Goal: Task Accomplishment & Management: Use online tool/utility

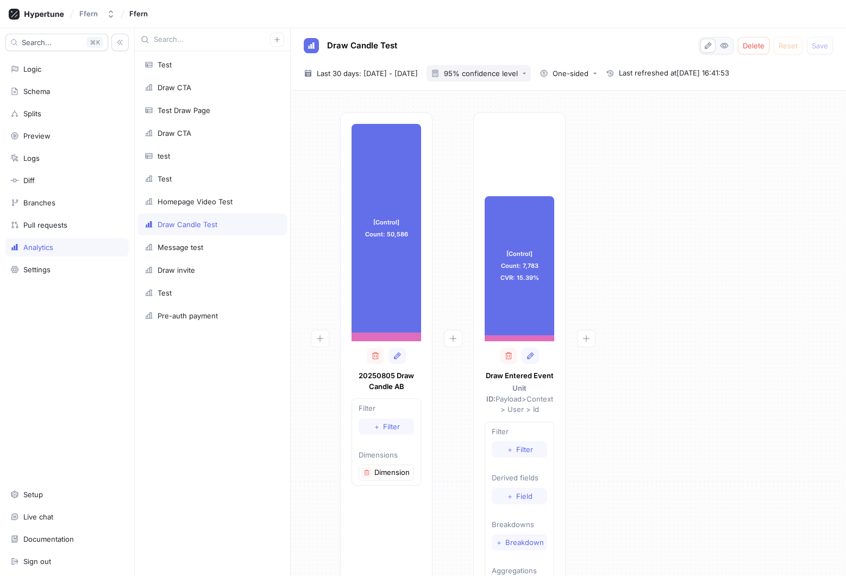
click at [518, 72] on div "95% confidence level" at bounding box center [481, 73] width 74 height 7
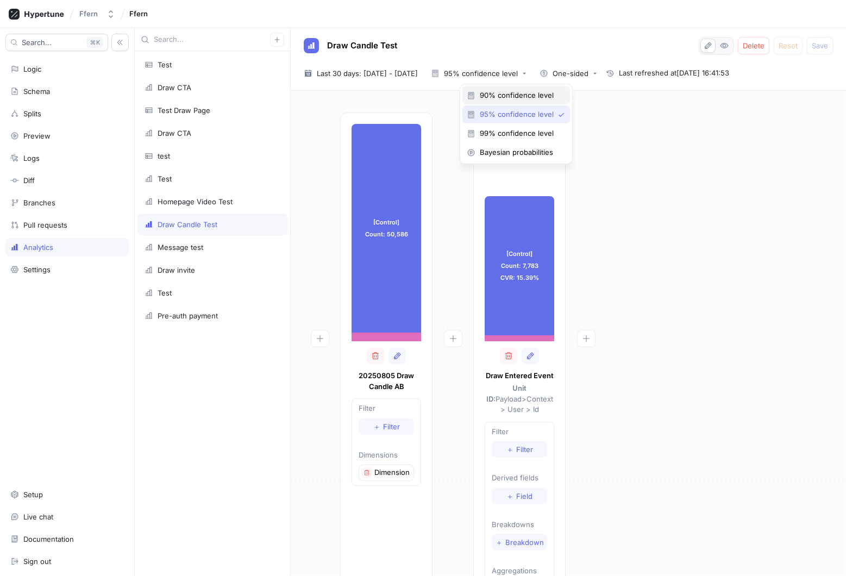
click at [524, 87] on div "90% confidence level" at bounding box center [516, 95] width 108 height 18
click at [410, 74] on span "Last 30 days: [DATE] - [DATE]" at bounding box center [367, 73] width 101 height 11
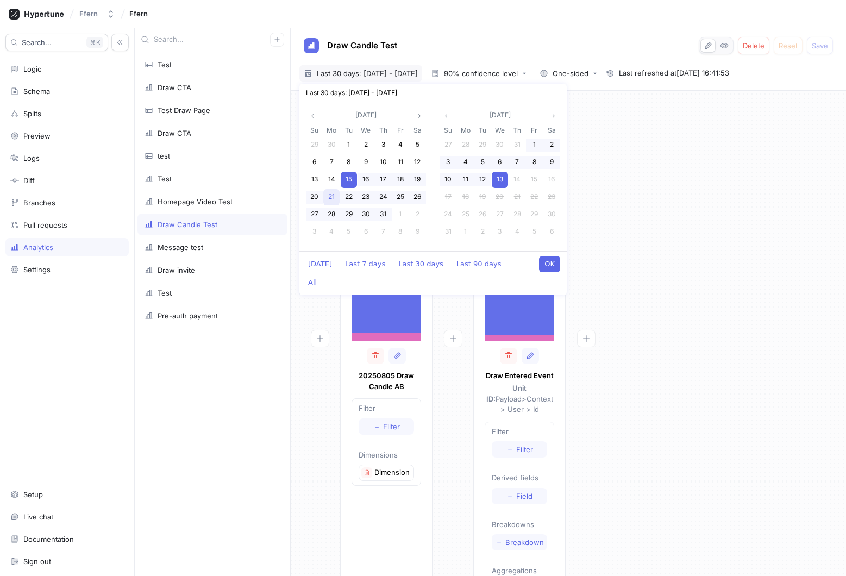
click at [334, 197] on span "21" at bounding box center [331, 196] width 7 height 8
click at [347, 197] on span "22" at bounding box center [349, 196] width 8 height 8
click at [348, 197] on span "22" at bounding box center [349, 196] width 8 height 8
click at [362, 197] on span "23" at bounding box center [366, 196] width 8 height 8
click at [555, 260] on button "OK" at bounding box center [549, 264] width 21 height 16
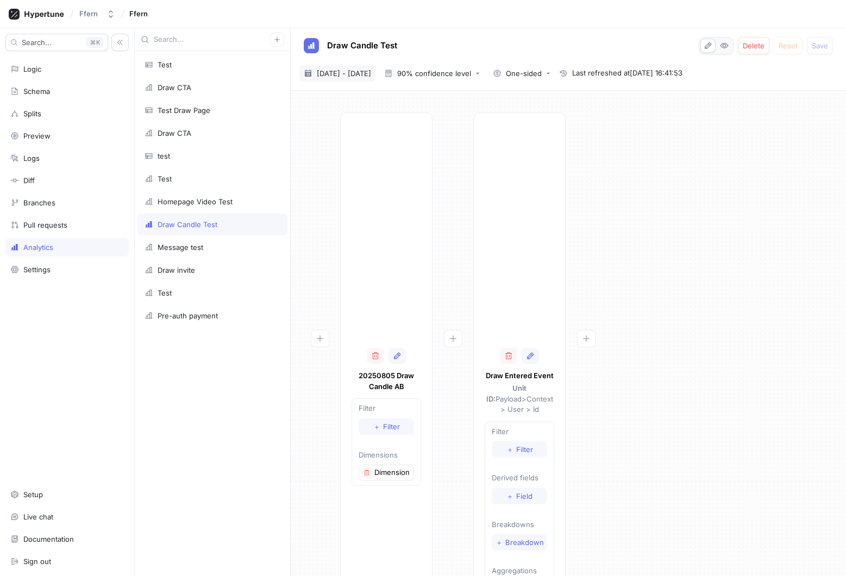
click at [371, 74] on span "[DATE] - [DATE]" at bounding box center [344, 73] width 54 height 11
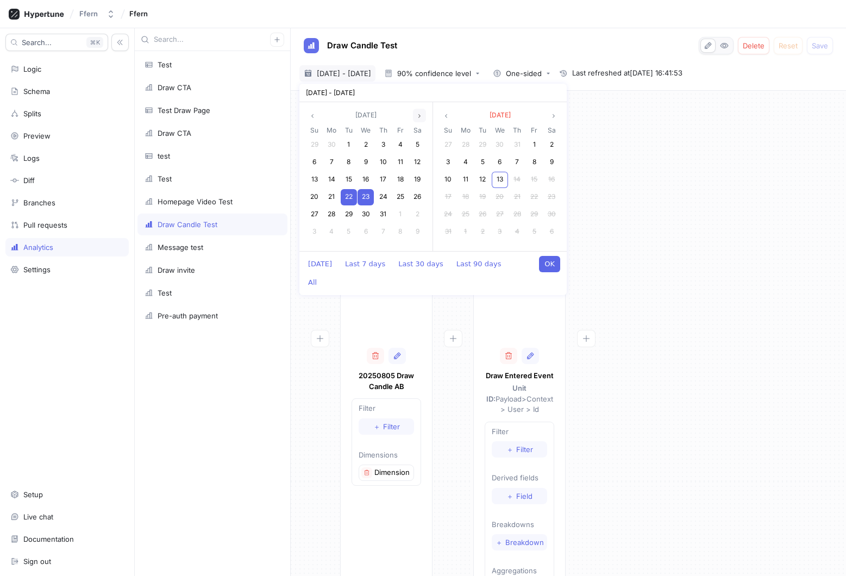
click at [419, 114] on icon "angle right" at bounding box center [419, 116] width 2 height 4
click at [345, 161] on div "5" at bounding box center [349, 162] width 16 height 16
click at [362, 161] on div "6" at bounding box center [365, 162] width 16 height 16
click at [541, 266] on button "OK" at bounding box center [549, 264] width 21 height 16
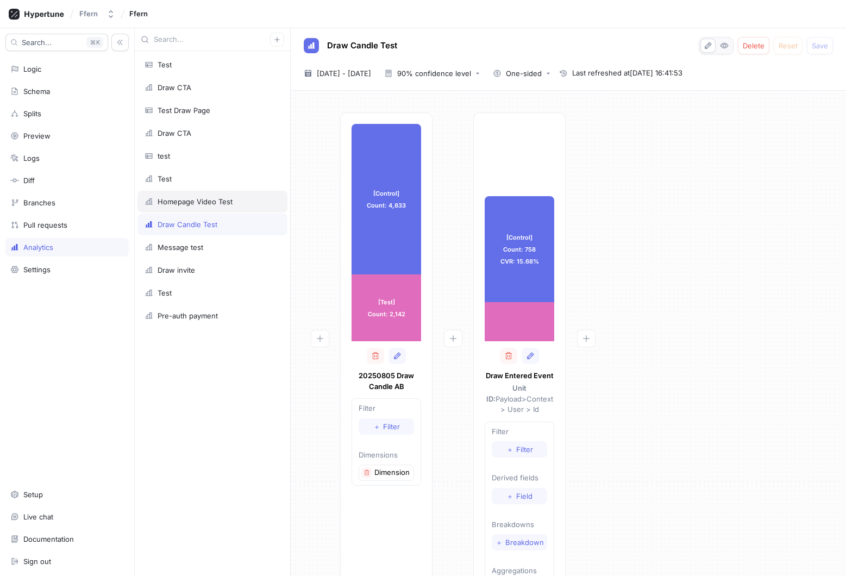
click at [242, 205] on div "Homepage Video Test" at bounding box center [213, 201] width 136 height 9
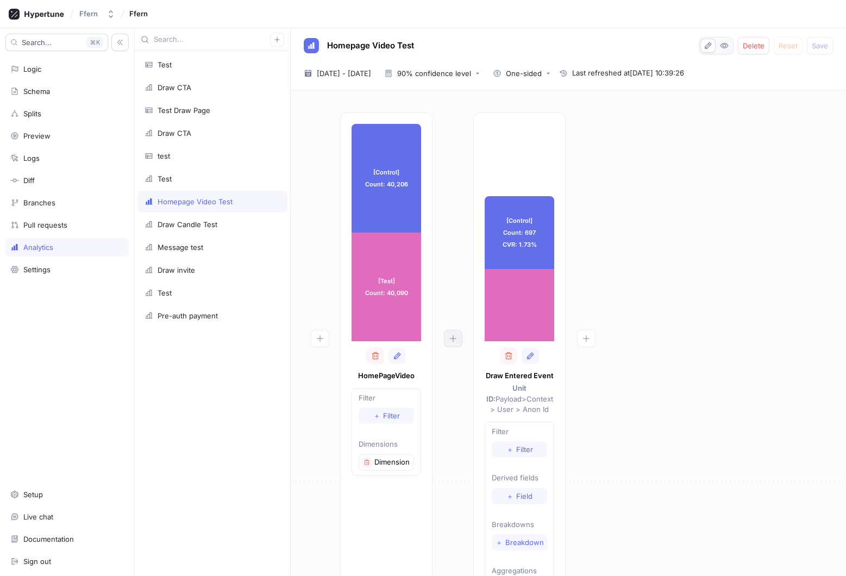
click at [448, 344] on button "button" at bounding box center [453, 338] width 18 height 17
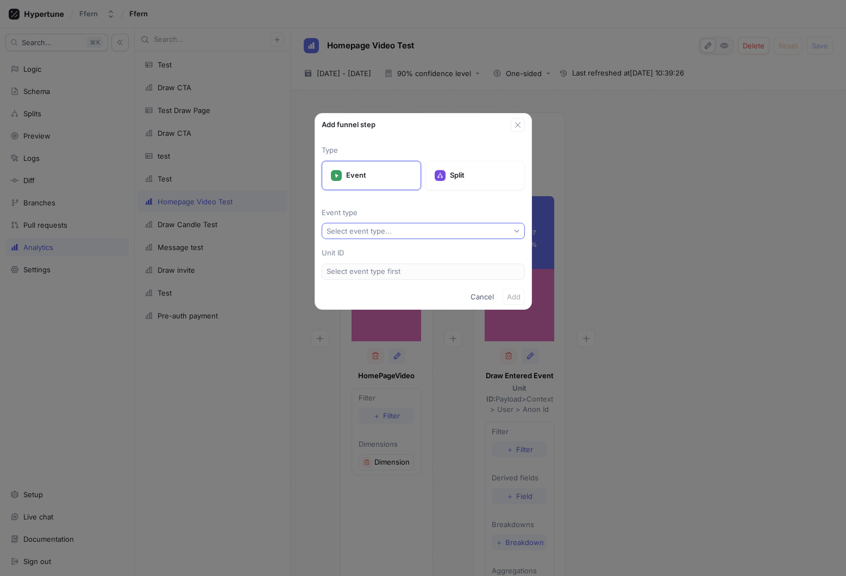
click at [422, 231] on button "Select event type..." at bounding box center [423, 231] width 203 height 16
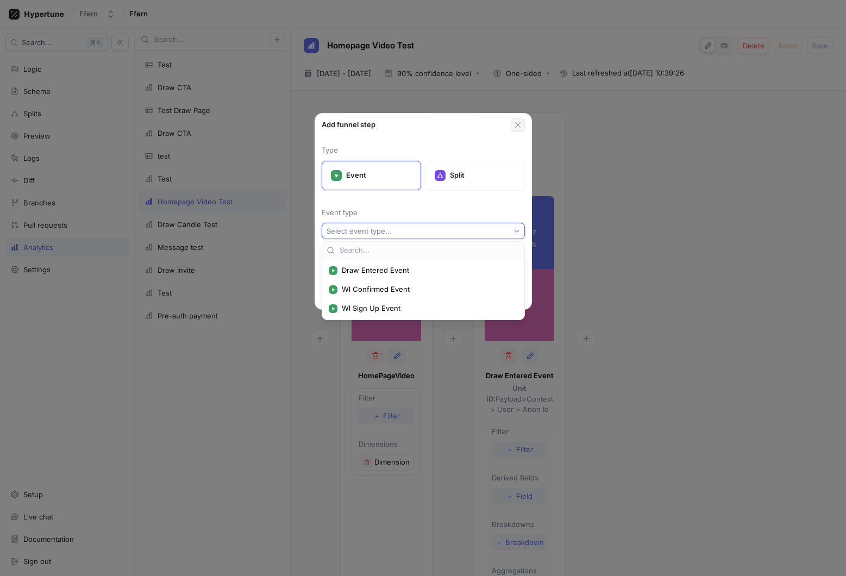
click at [518, 124] on icon "button" at bounding box center [517, 125] width 9 height 9
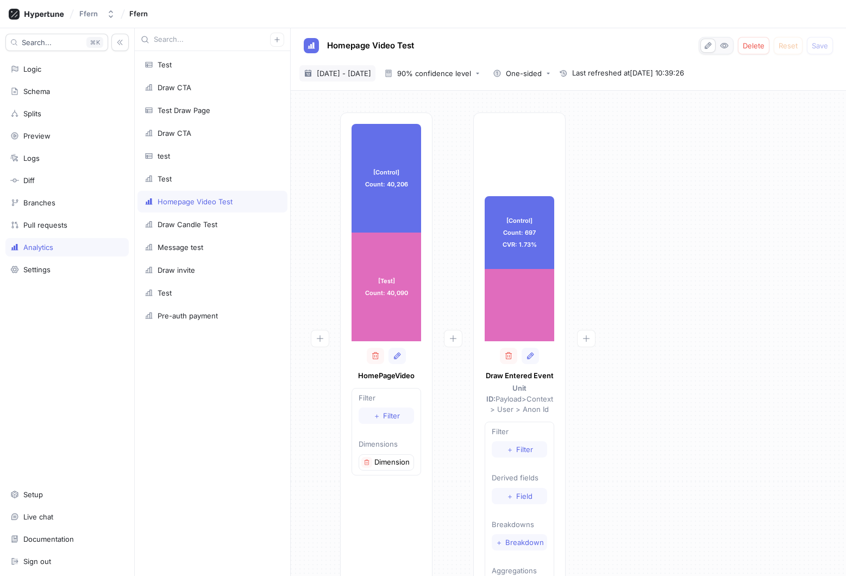
click at [369, 77] on span "[DATE] - [DATE]" at bounding box center [344, 73] width 54 height 11
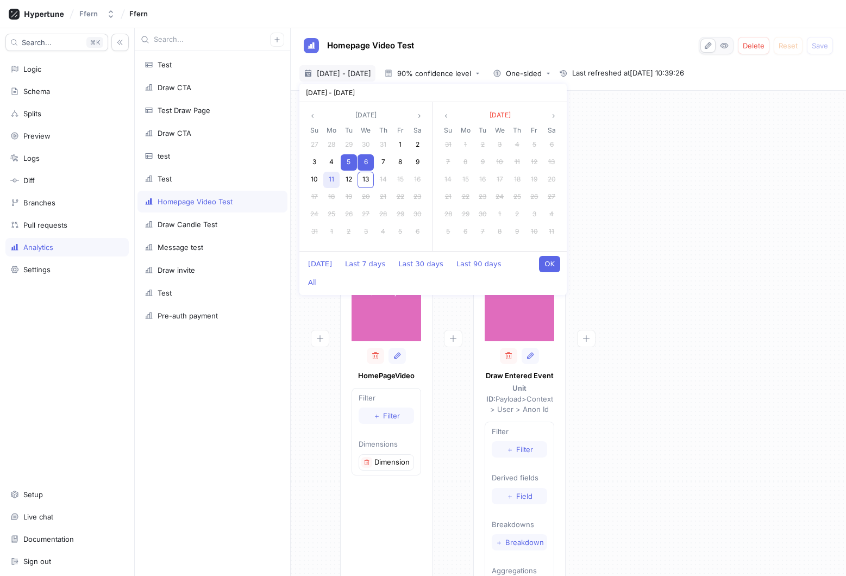
click at [330, 177] on span "11" at bounding box center [331, 179] width 5 height 8
click at [346, 179] on span "12" at bounding box center [349, 179] width 7 height 8
click at [553, 266] on button "OK" at bounding box center [549, 264] width 21 height 16
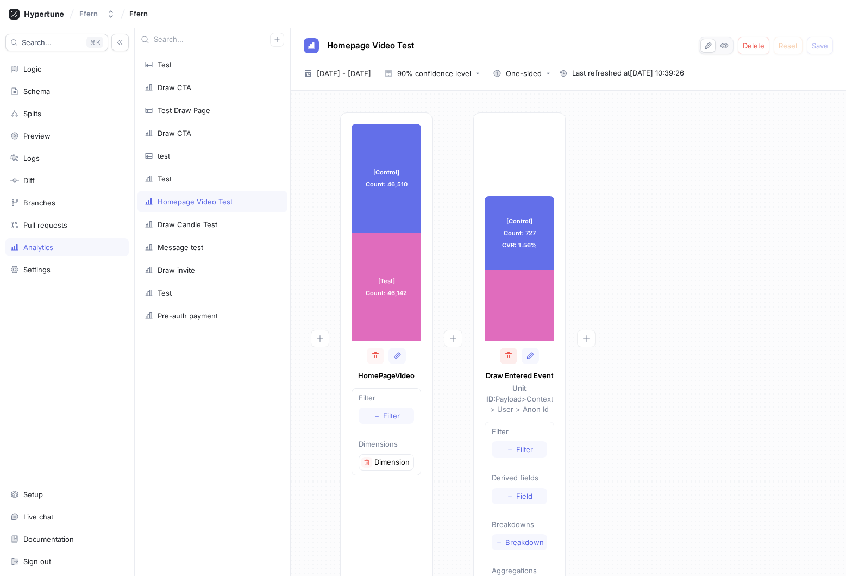
click at [513, 356] on button "button" at bounding box center [508, 356] width 17 height 16
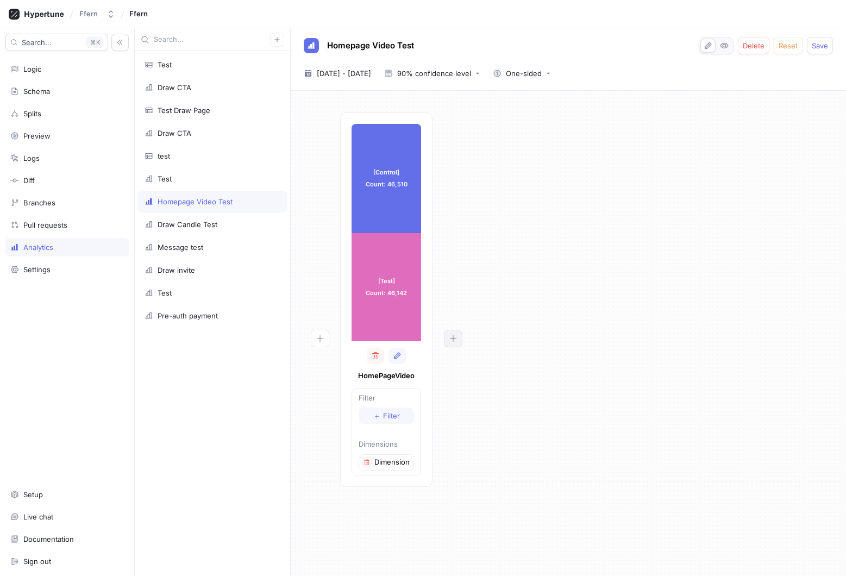
click at [456, 338] on icon "button" at bounding box center [453, 338] width 9 height 9
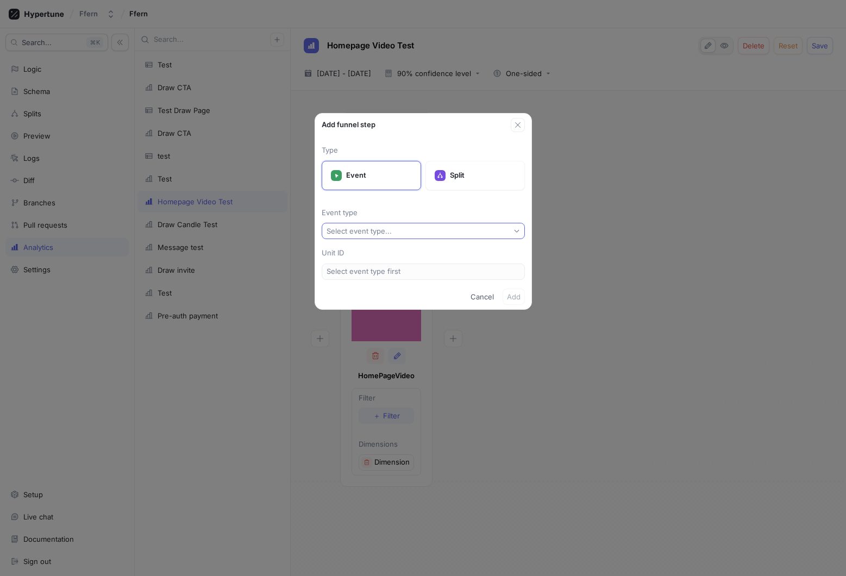
click at [434, 228] on button "Select event type..." at bounding box center [423, 231] width 203 height 16
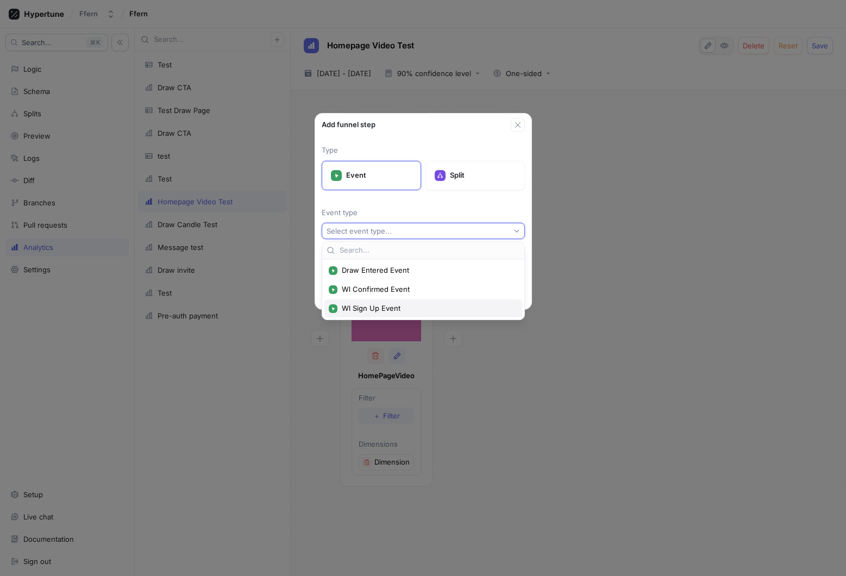
click at [429, 299] on div "Wl Sign Up Event" at bounding box center [423, 308] width 198 height 18
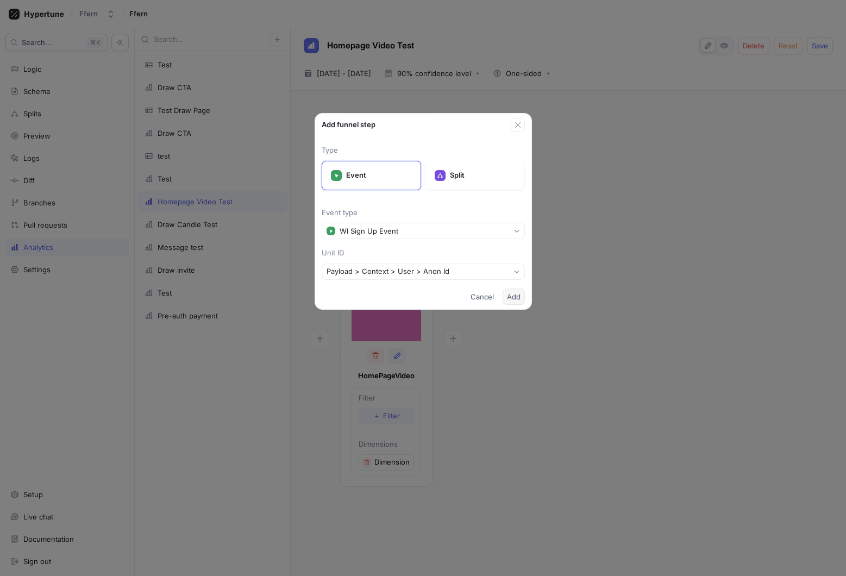
click at [516, 296] on span "Add" at bounding box center [514, 296] width 14 height 7
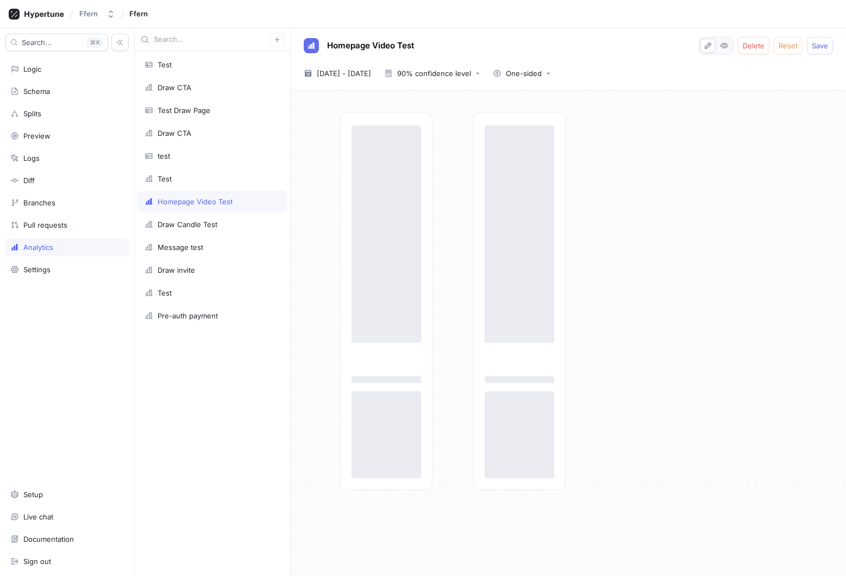
click at [372, 81] on div "Homepage Video Test Delete Reset Save [DATE] ~ [DATE] [DATE] - [DATE] 90% confi…" at bounding box center [568, 59] width 555 height 62
click at [369, 75] on span "[DATE] - [DATE]" at bounding box center [344, 73] width 54 height 11
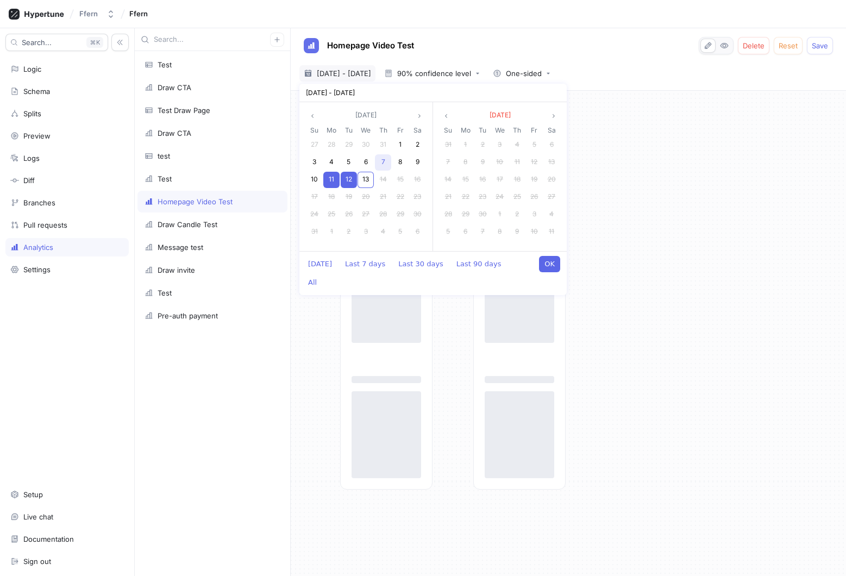
click at [381, 165] on span "7" at bounding box center [383, 162] width 4 height 8
click at [397, 163] on div "8" at bounding box center [400, 162] width 16 height 16
click at [548, 265] on button "OK" at bounding box center [549, 264] width 21 height 16
type input "[DATE] ~ [DATE]"
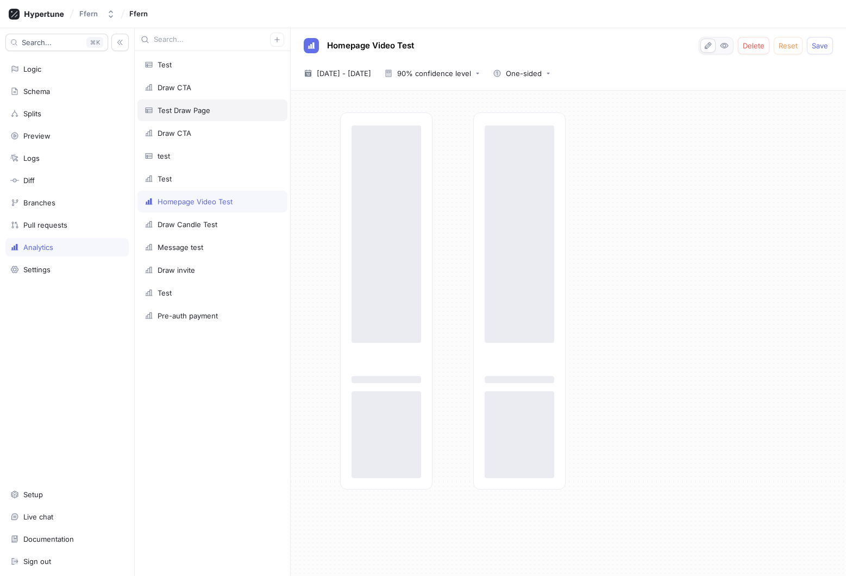
click at [232, 119] on div "Test Draw Page" at bounding box center [212, 110] width 150 height 22
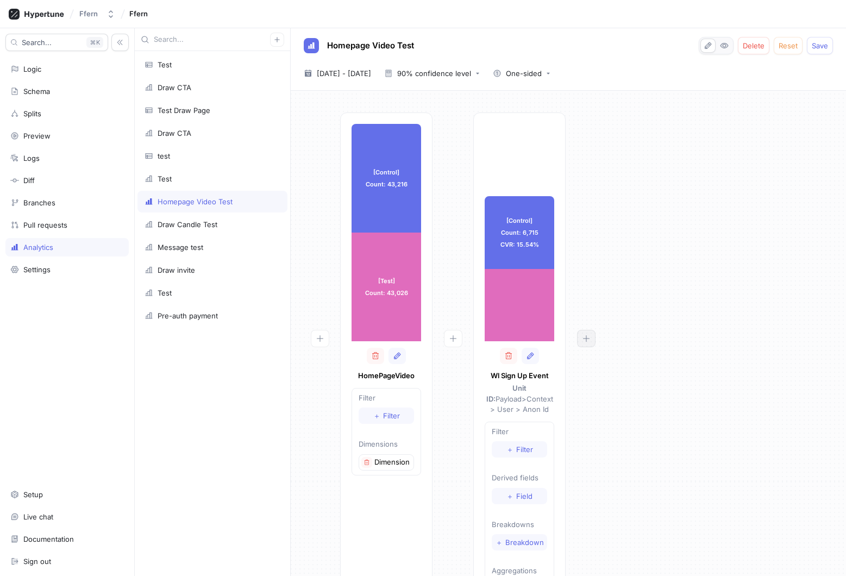
click at [589, 334] on icon "button" at bounding box center [586, 338] width 9 height 9
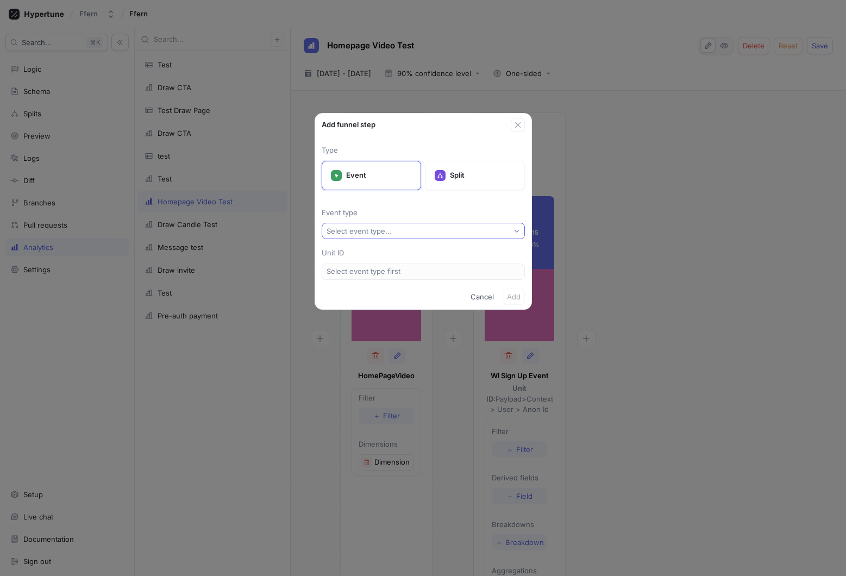
click at [471, 231] on button "Select event type..." at bounding box center [423, 231] width 203 height 16
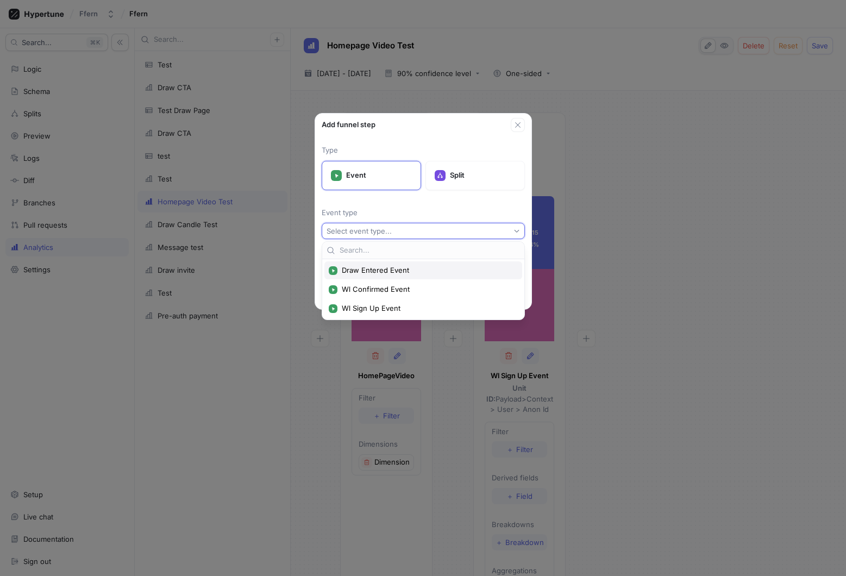
click at [450, 266] on span "Draw Entered Event" at bounding box center [427, 270] width 171 height 9
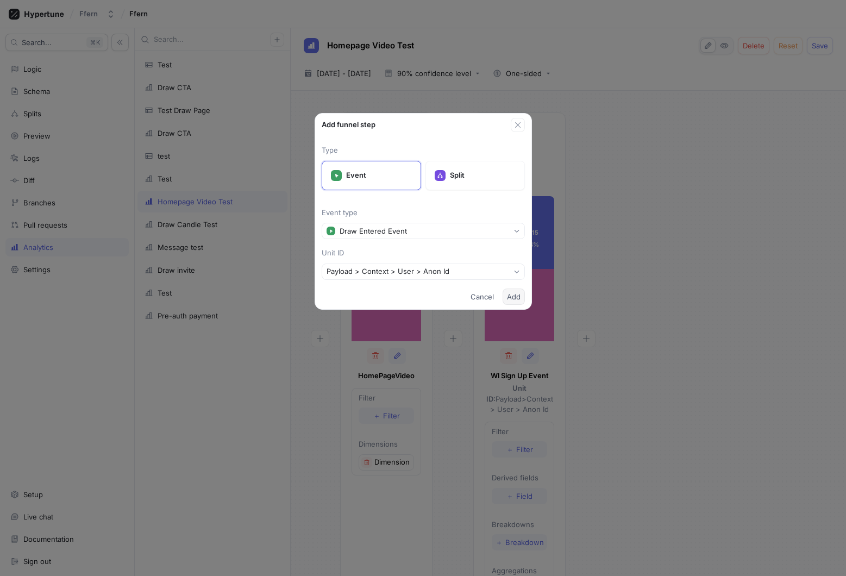
click at [513, 296] on span "Add" at bounding box center [514, 296] width 14 height 7
